Goal: Information Seeking & Learning: Learn about a topic

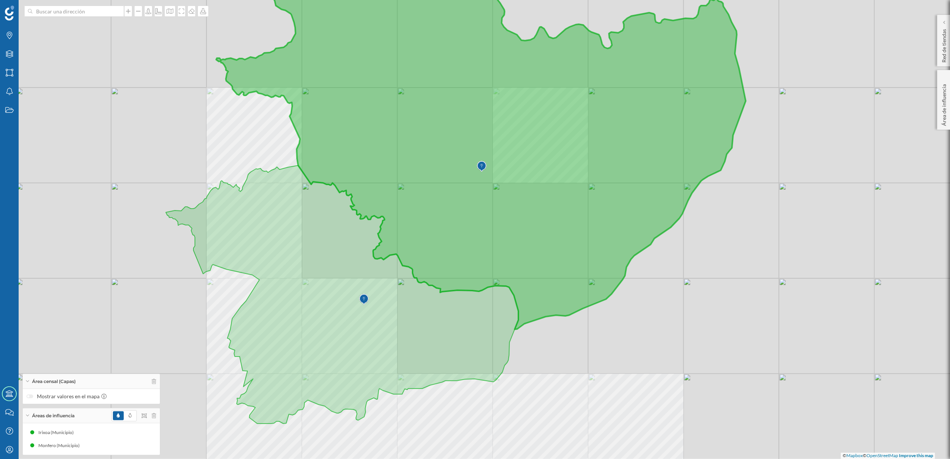
drag, startPoint x: 735, startPoint y: 297, endPoint x: 739, endPoint y: 334, distance: 37.4
click at [739, 334] on div "© Mapbox © OpenStreetMap Improve this map" at bounding box center [475, 229] width 950 height 459
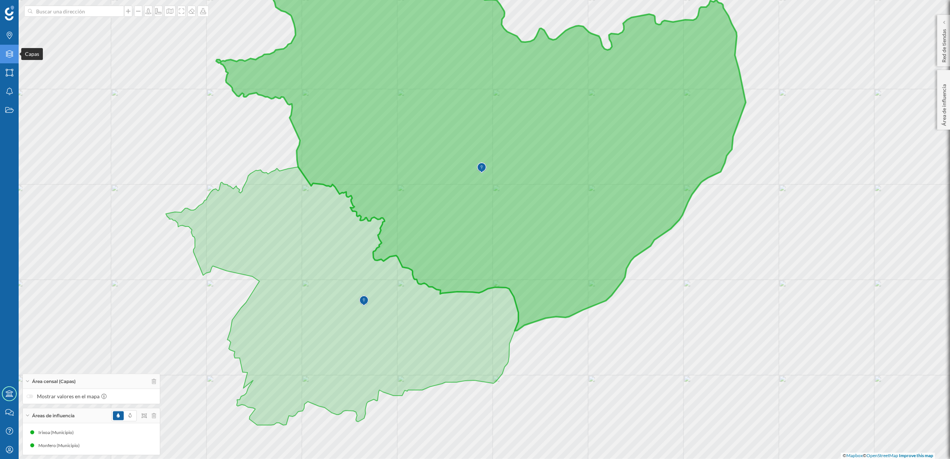
click at [4, 56] on div "Capas" at bounding box center [9, 54] width 19 height 19
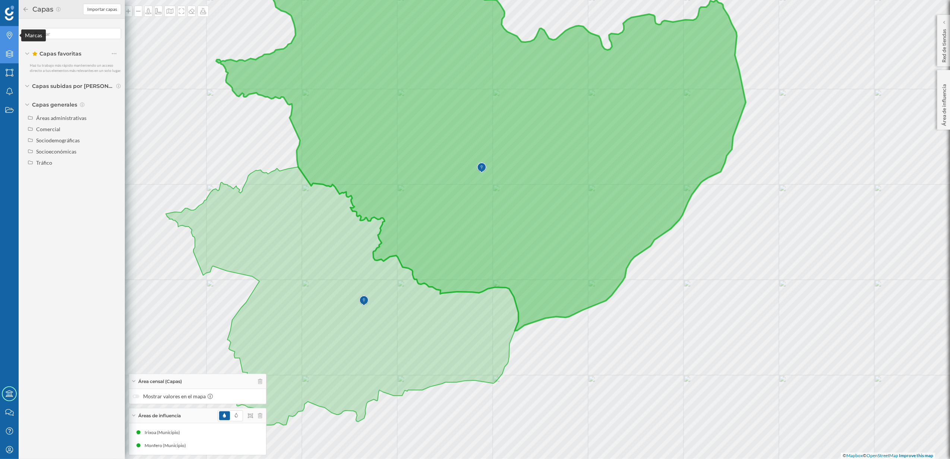
click at [5, 36] on icon "Marcas" at bounding box center [9, 35] width 9 height 7
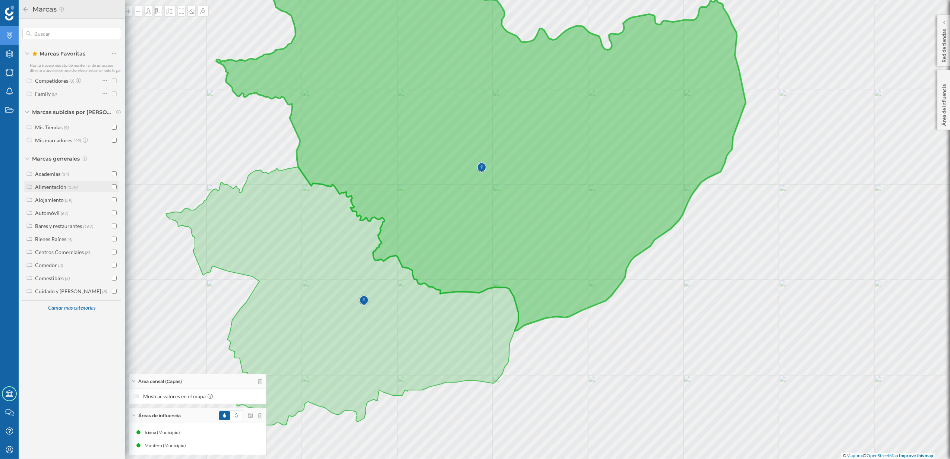
click at [113, 187] on input "checkbox" at bounding box center [114, 186] width 5 height 5
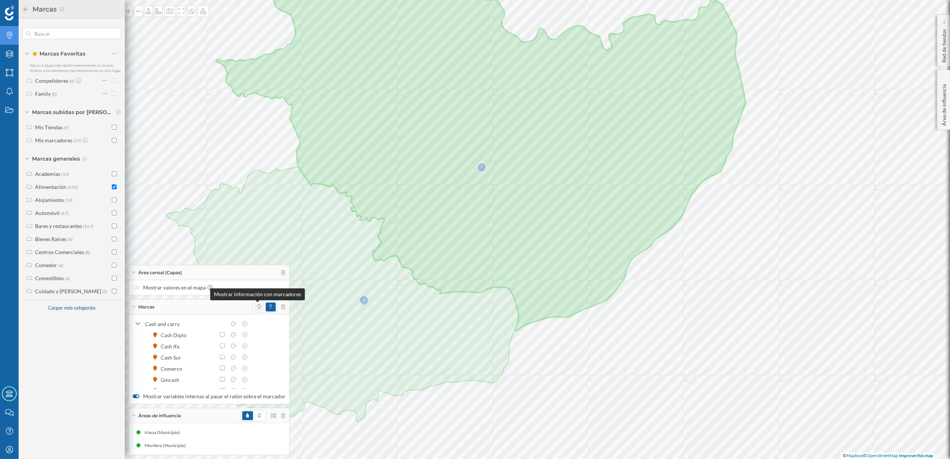
click at [258, 308] on icon at bounding box center [259, 307] width 3 height 4
click at [133, 272] on icon at bounding box center [134, 273] width 4 height 2
click at [134, 304] on div "Marcas" at bounding box center [209, 307] width 160 height 15
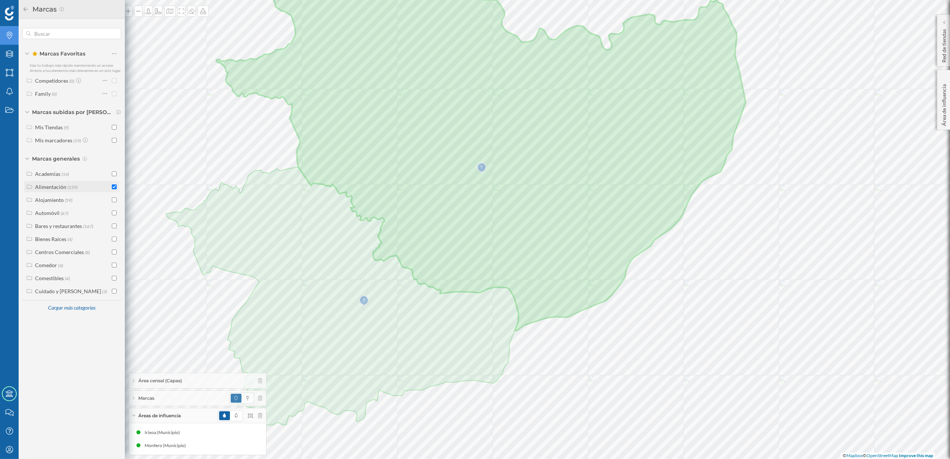
click at [28, 188] on icon at bounding box center [29, 186] width 7 height 5
click at [24, 10] on icon at bounding box center [25, 9] width 4 height 4
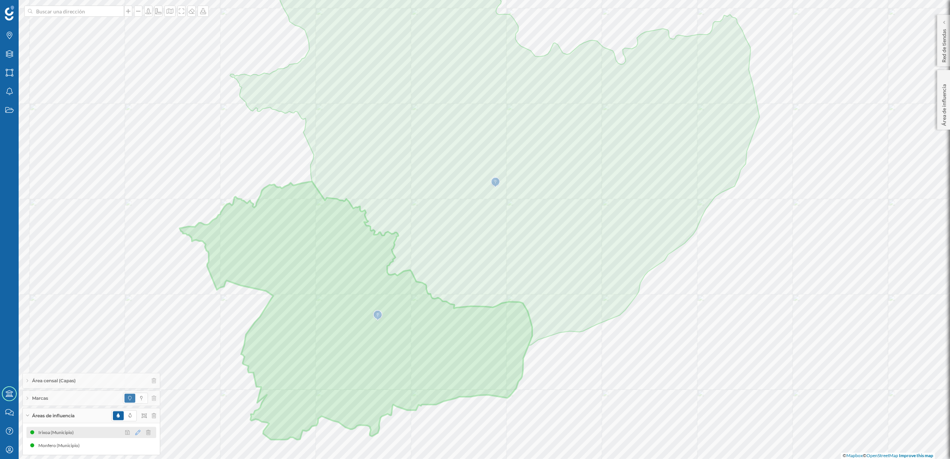
click at [135, 432] on icon at bounding box center [137, 432] width 5 height 5
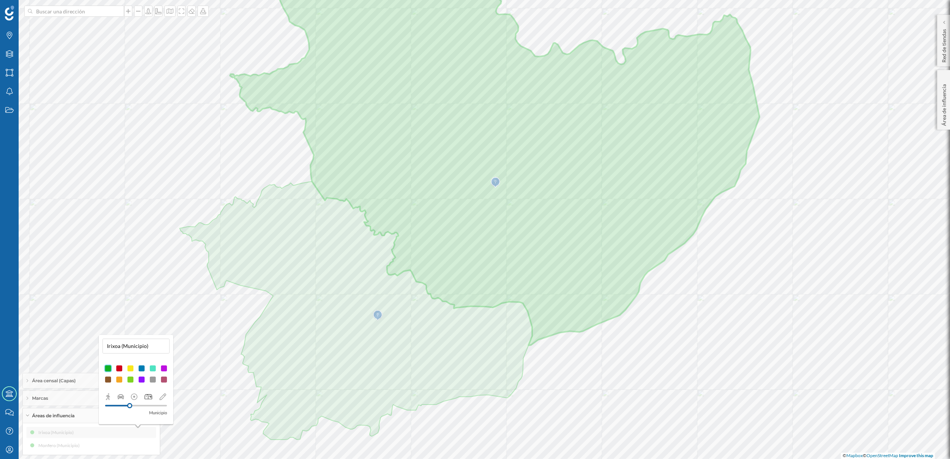
click at [130, 371] on div at bounding box center [130, 368] width 7 height 7
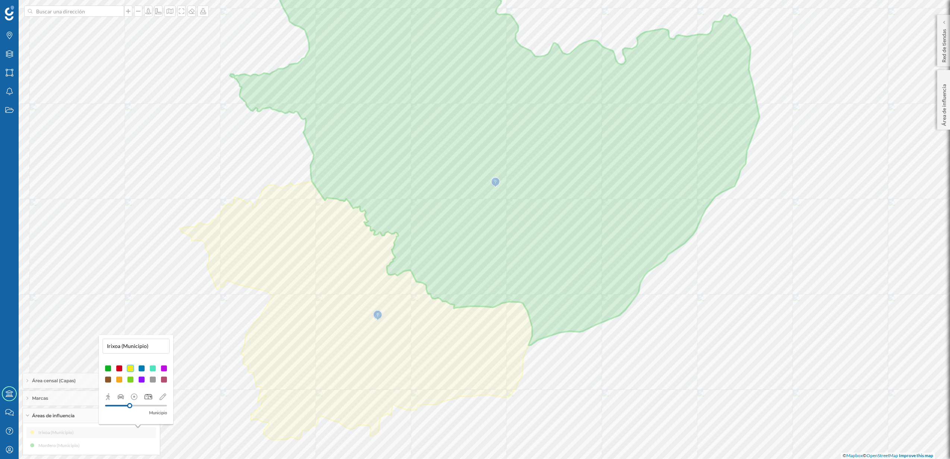
click at [139, 447] on div "Irixoa (Municipio) [GEOGRAPHIC_DATA] (Municipio)" at bounding box center [91, 439] width 130 height 24
click at [136, 446] on icon at bounding box center [137, 445] width 5 height 5
click at [123, 395] on div at bounding box center [135, 387] width 67 height 22
click at [119, 393] on div at bounding box center [119, 392] width 7 height 7
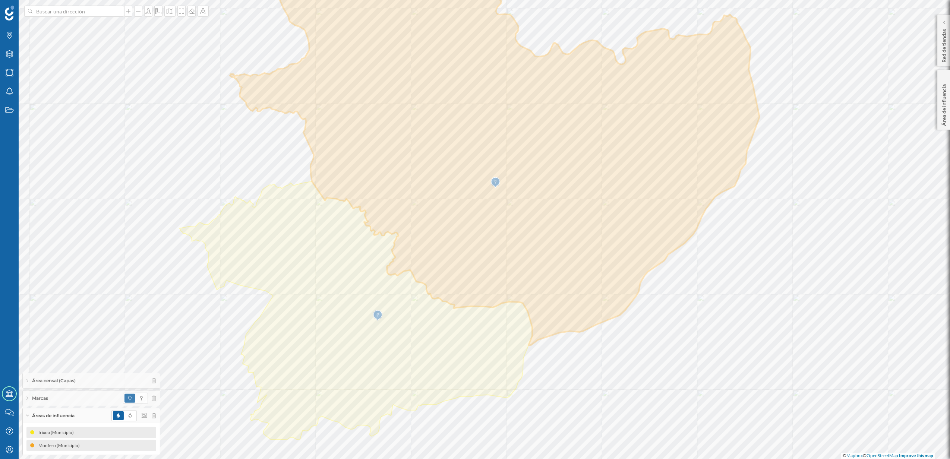
click at [27, 381] on icon at bounding box center [27, 381] width 2 height 4
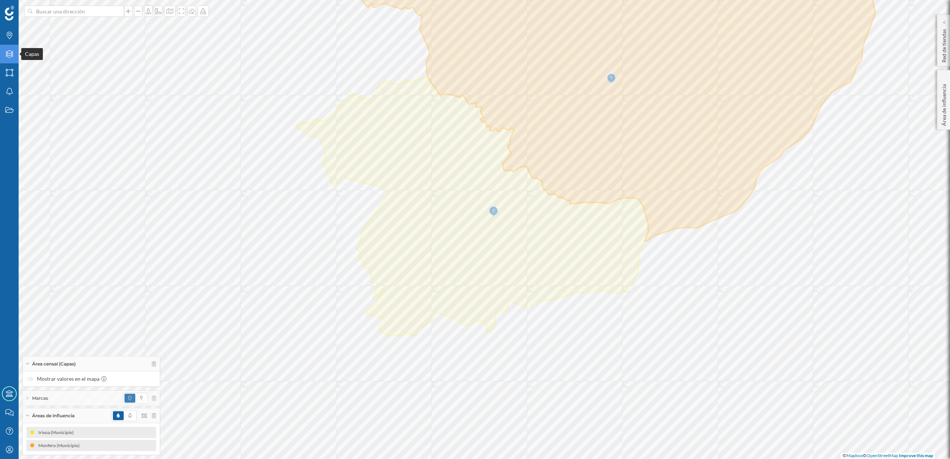
click at [14, 58] on div "Capas" at bounding box center [9, 54] width 19 height 19
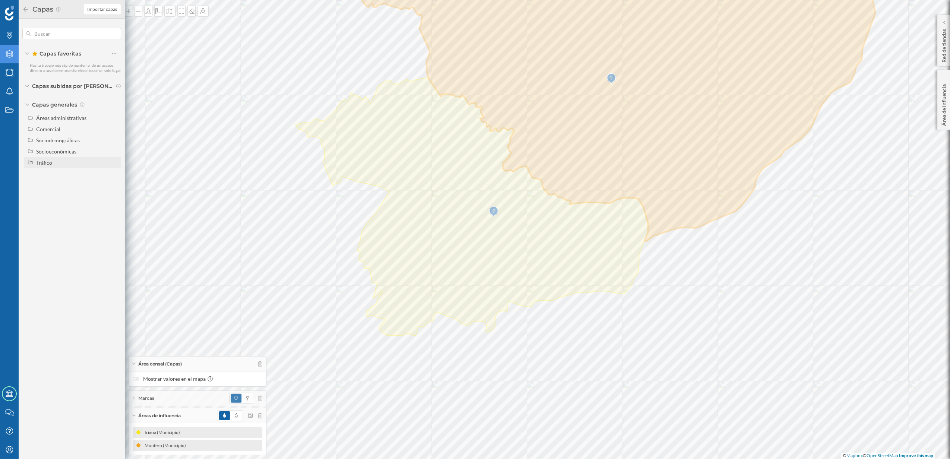
click at [44, 164] on div "Tráfico" at bounding box center [44, 163] width 16 height 6
click at [116, 175] on input "Tráfico rodado" at bounding box center [116, 173] width 5 height 5
radio input "true"
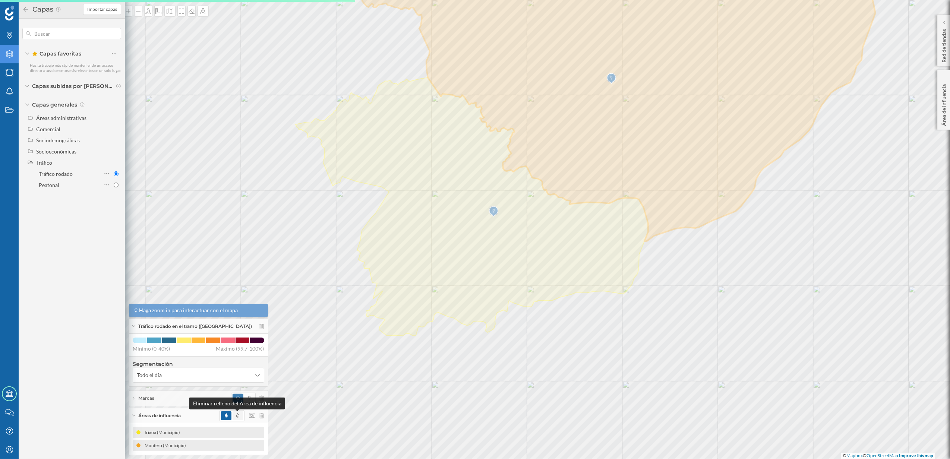
click at [236, 418] on span at bounding box center [237, 416] width 3 height 7
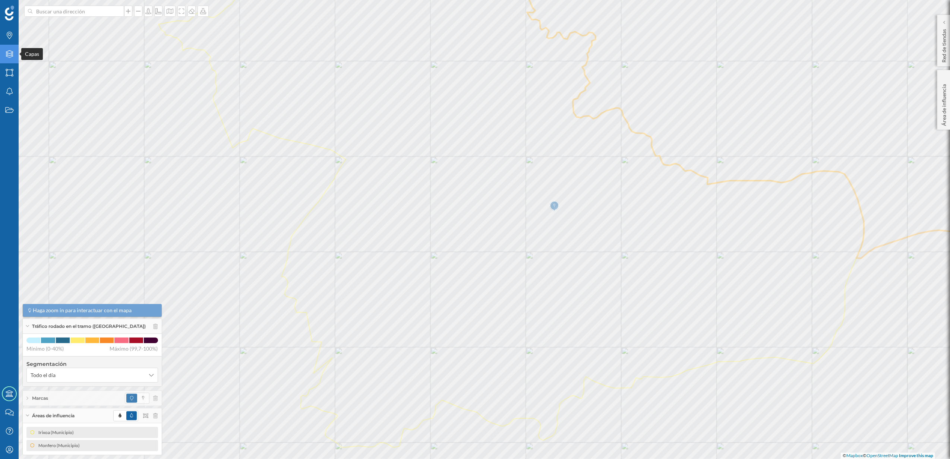
click at [10, 51] on icon at bounding box center [9, 53] width 7 height 7
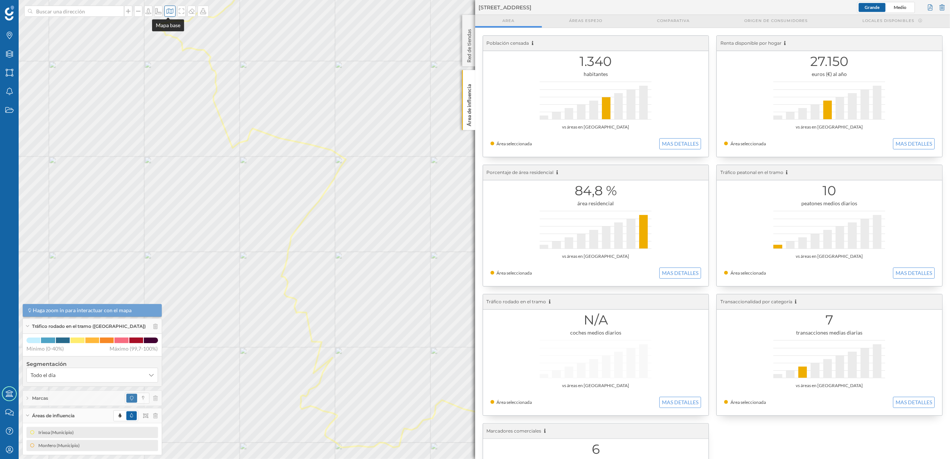
click at [168, 11] on icon at bounding box center [169, 11] width 7 height 6
click at [239, 105] on div "Satélite" at bounding box center [202, 105] width 75 height 26
click at [477, 110] on div "Población censada 1.340 habitantes vs áreas en [GEOGRAPHIC_DATA] Área seleccion…" at bounding box center [712, 290] width 475 height 525
click at [468, 114] on p "Área de influencia" at bounding box center [468, 103] width 7 height 45
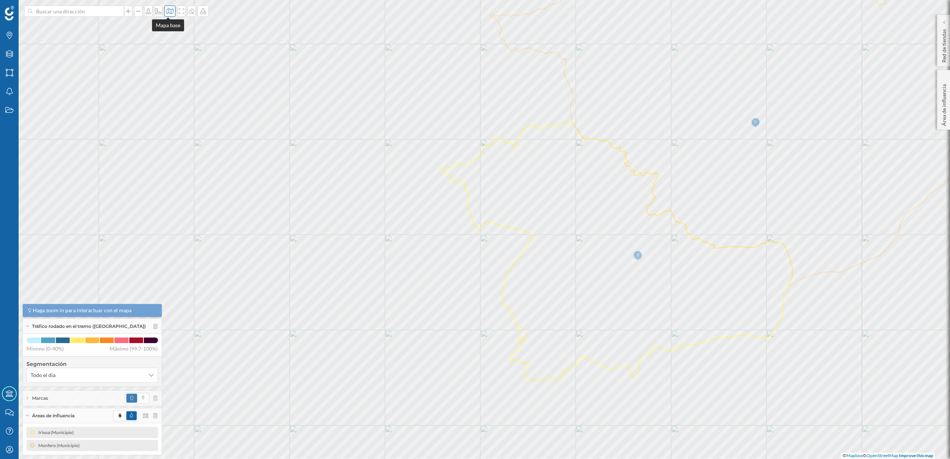
click at [166, 11] on icon at bounding box center [169, 11] width 7 height 6
click at [236, 51] on input "radio" at bounding box center [234, 49] width 5 height 5
